Goal: Find specific page/section: Find specific page/section

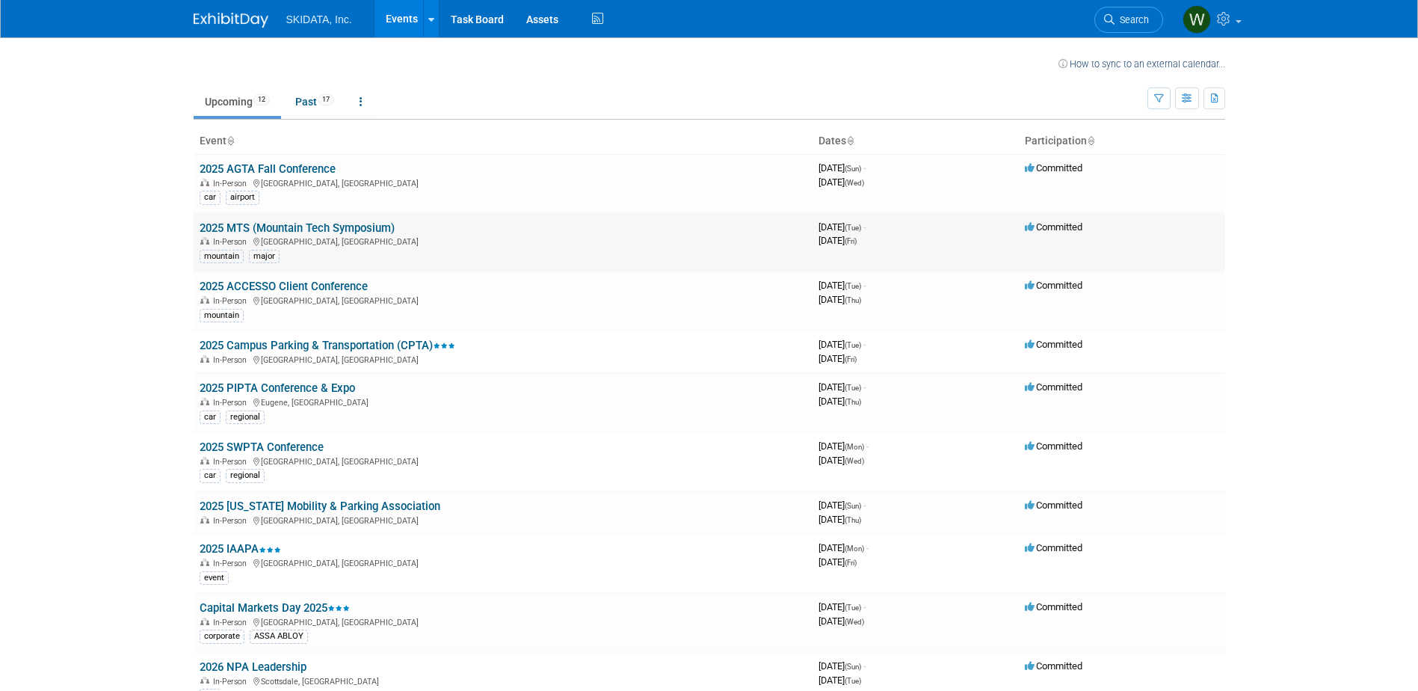
click at [323, 226] on link "2025 MTS (Mountain Tech Symposium)" at bounding box center [297, 227] width 195 height 13
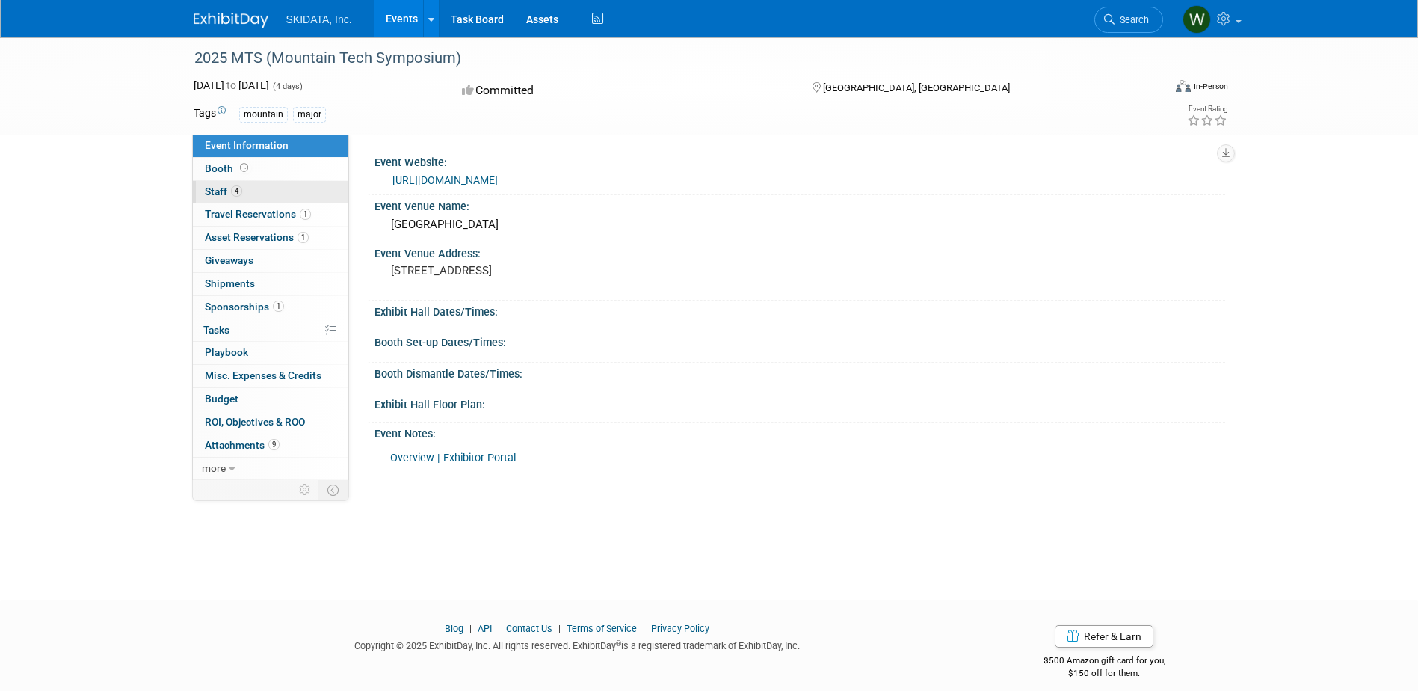
click at [232, 191] on span "4" at bounding box center [236, 190] width 11 height 11
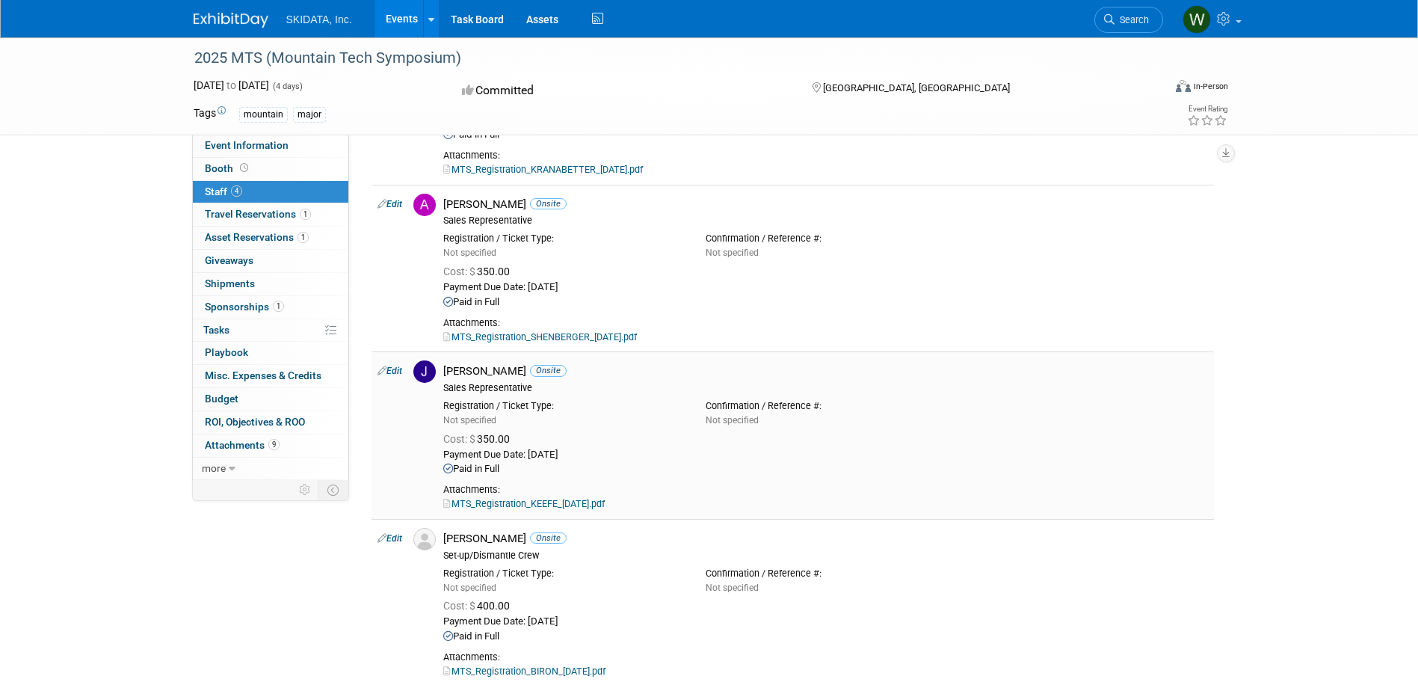
scroll to position [224, 0]
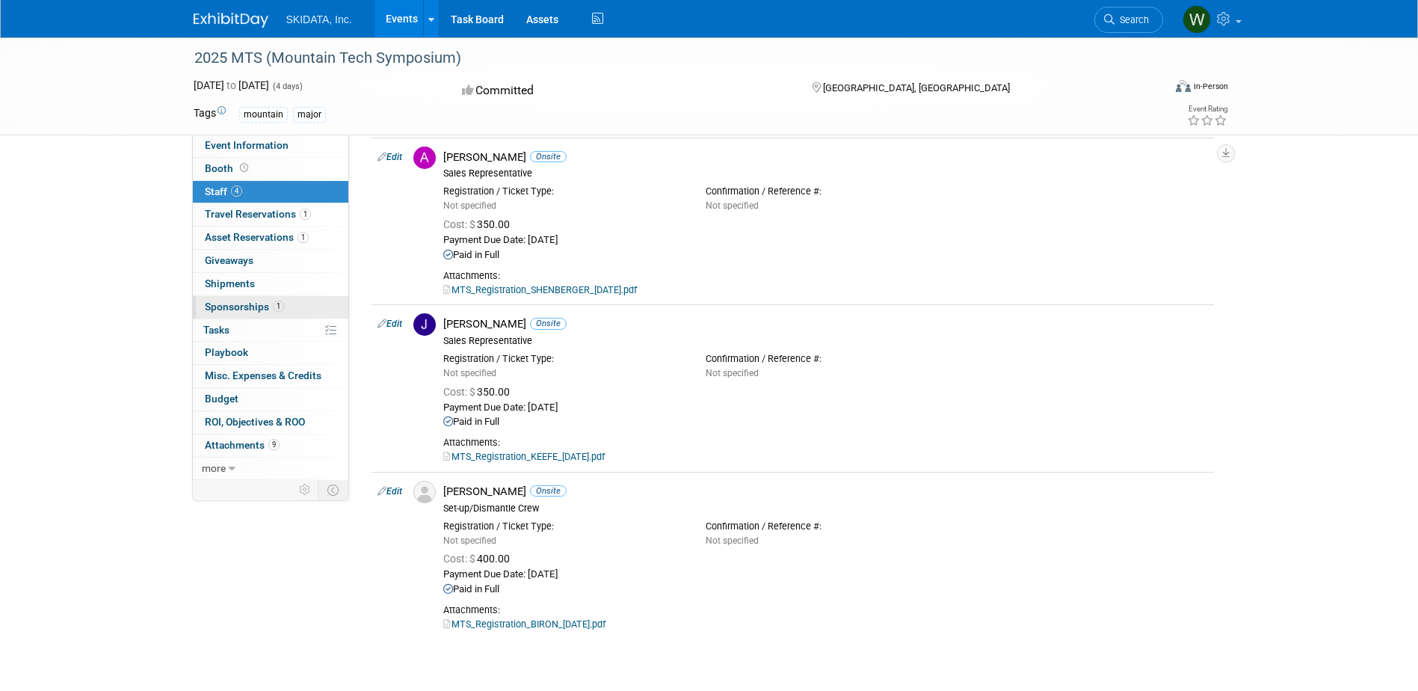
click at [272, 312] on link "1 Sponsorships 1" at bounding box center [270, 307] width 155 height 22
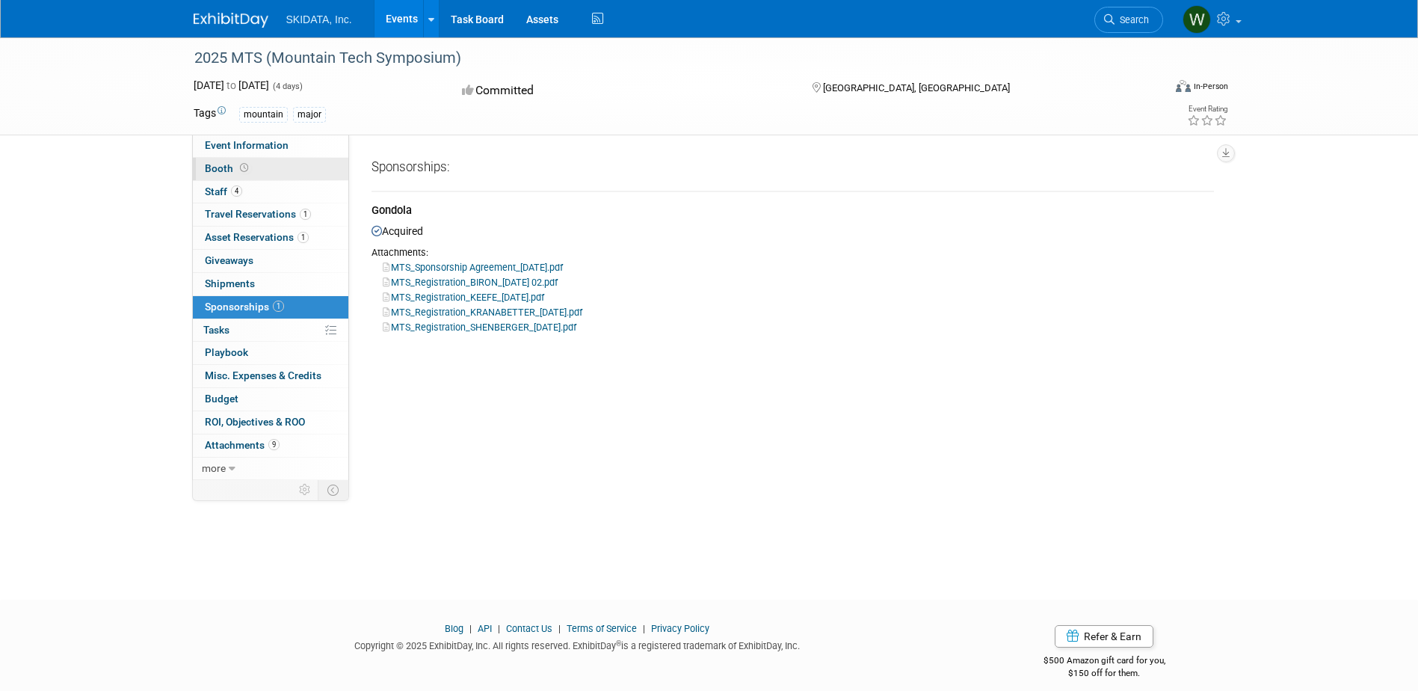
click at [242, 172] on icon at bounding box center [244, 168] width 8 height 8
